Goal: Navigation & Orientation: Find specific page/section

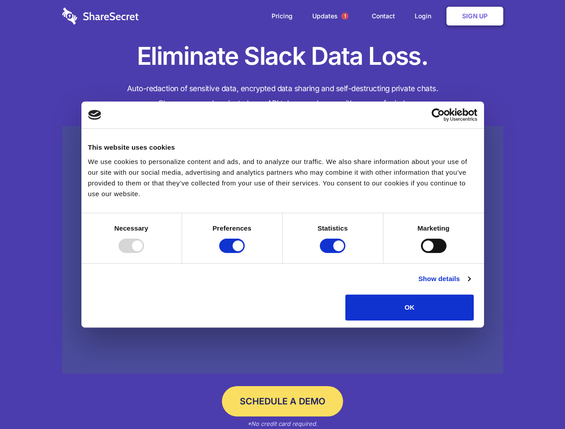
click at [144, 253] on div at bounding box center [130, 246] width 25 height 14
click at [244, 253] on input "Preferences" at bounding box center [231, 246] width 25 height 14
checkbox input "false"
click at [333, 253] on input "Statistics" at bounding box center [332, 246] width 25 height 14
checkbox input "false"
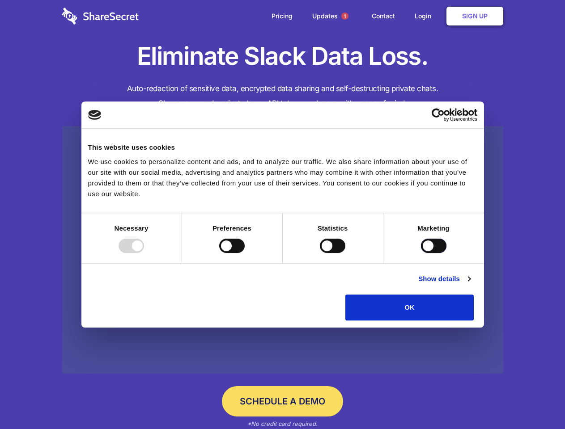
click at [421, 253] on input "Marketing" at bounding box center [433, 246] width 25 height 14
checkbox input "true"
click at [470, 284] on link "Show details" at bounding box center [444, 279] width 52 height 11
click at [0, 0] on div "Preferences 4 Preference cookies enable a website to remember information that …" at bounding box center [0, 0] width 0 height 0
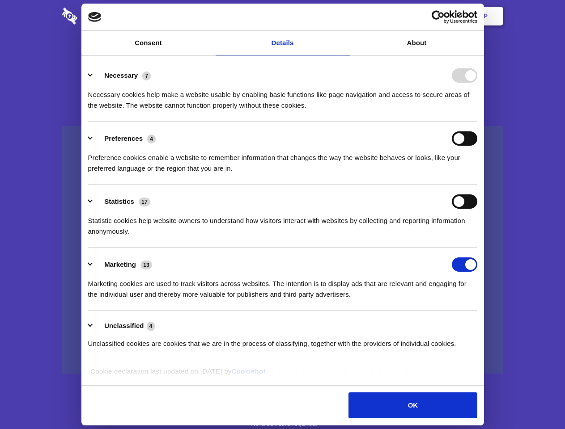
click at [344, 16] on span "1" at bounding box center [344, 16] width 7 height 7
